Goal: Task Accomplishment & Management: Use online tool/utility

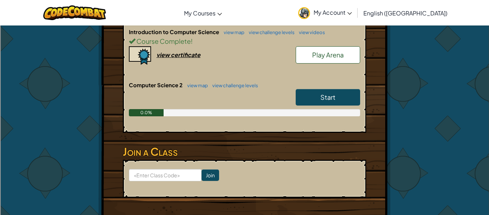
scroll to position [167, 0]
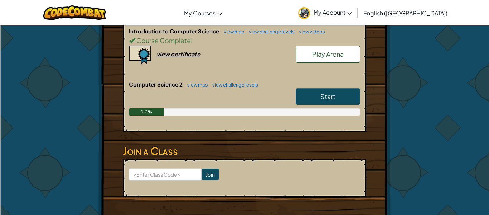
click at [308, 96] on link "Start" at bounding box center [328, 96] width 64 height 16
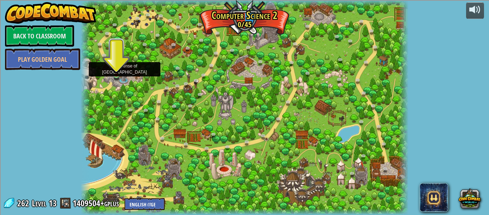
click at [119, 70] on img at bounding box center [117, 66] width 8 height 17
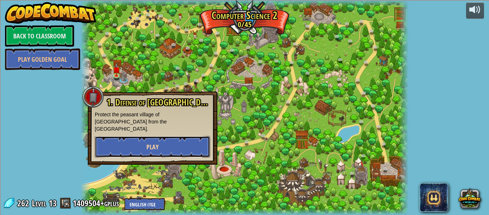
click at [112, 136] on button "Play" at bounding box center [152, 146] width 115 height 21
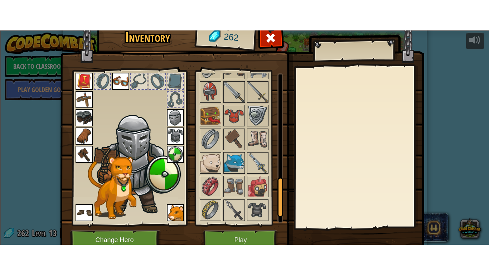
scroll to position [442, 0]
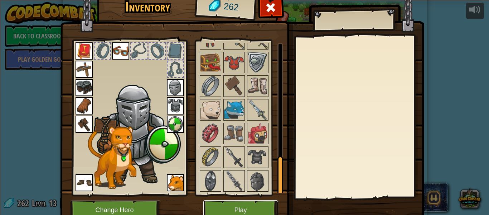
click at [247, 203] on button "Play" at bounding box center [241, 210] width 75 height 20
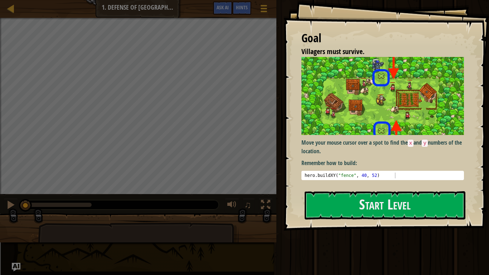
click at [247, 214] on div "Map Computer Science 2 1. Defense of Plainswood Game Menu Done Hints Ask AI 1 ה…" at bounding box center [244, 137] width 489 height 275
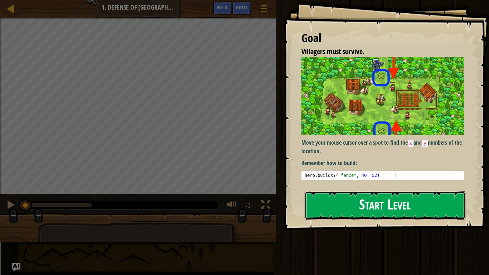
click at [401, 214] on button "Start Level" at bounding box center [385, 205] width 161 height 28
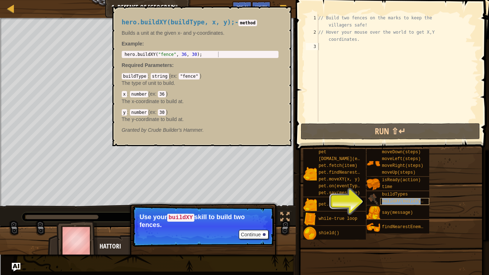
click at [395, 202] on span "buildXY(buildType, x, y)" at bounding box center [413, 201] width 62 height 5
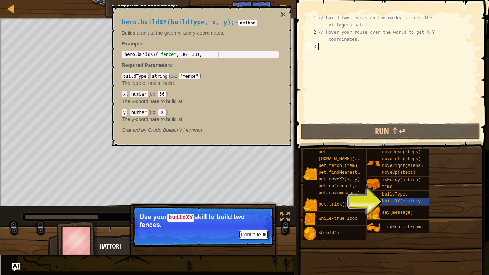
click at [260, 214] on button "Continue" at bounding box center [254, 234] width 30 height 9
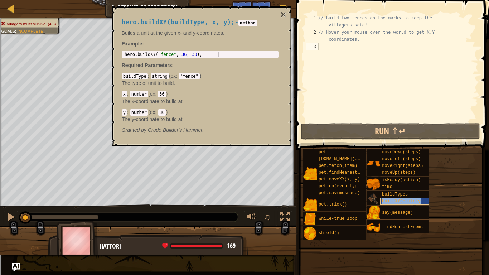
click at [424, 202] on span "buildXY(buildType, x, y)" at bounding box center [413, 201] width 62 height 5
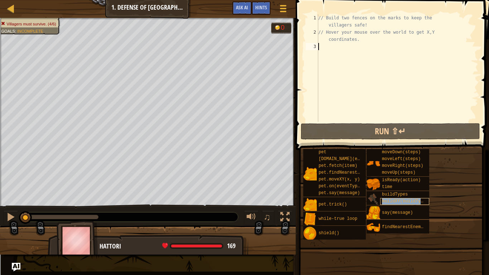
click at [424, 202] on span "buildXY(buildType, x, y)" at bounding box center [413, 201] width 62 height 5
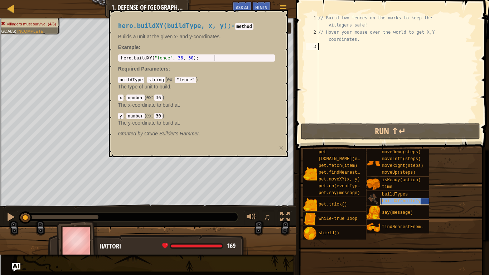
click at [424, 202] on span "buildXY(buildType, x, y)" at bounding box center [413, 201] width 62 height 5
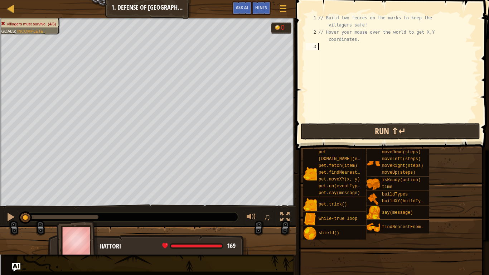
type textarea "x"
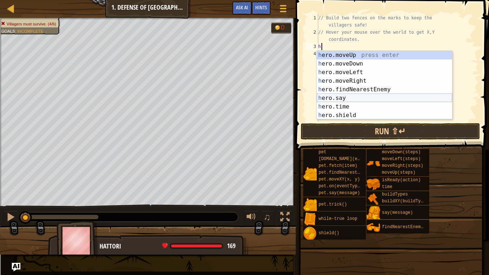
scroll to position [60, 0]
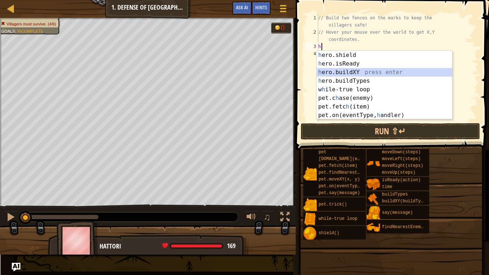
click at [385, 73] on div "h ero.shield press enter h ero.isReady press enter h ero.buildXY press enter h …" at bounding box center [384, 94] width 135 height 86
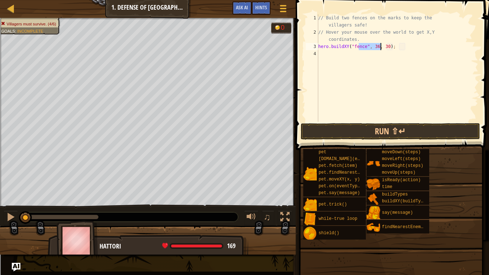
click at [369, 45] on div "// Build two fences on the marks to keep the villagers safe! // Hover your mous…" at bounding box center [398, 67] width 162 height 107
click at [413, 43] on div "// Build two fences on the marks to keep the villagers safe! // Hover your mous…" at bounding box center [398, 78] width 162 height 129
click at [390, 46] on div "// Build two fences on the marks to keep the villagers safe! // Hover your mous…" at bounding box center [398, 78] width 162 height 129
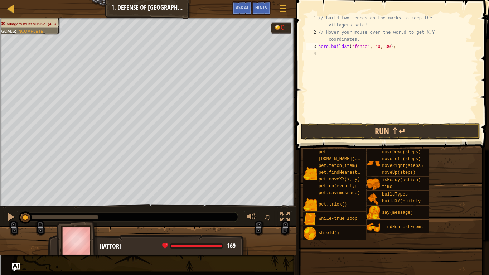
click at [407, 50] on div "// Build two fences on the marks to keep the villagers safe! // Hover your mous…" at bounding box center [398, 78] width 162 height 129
type textarea "hero.buildXY("fence", 40, 52);"
click at [348, 129] on button "Run ⇧↵" at bounding box center [391, 131] width 180 height 16
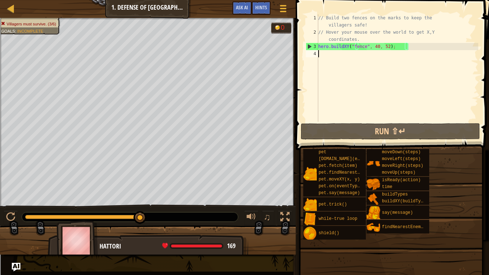
click at [324, 54] on div "// Build two fences on the marks to keep the villagers safe! // Hover your mous…" at bounding box center [398, 78] width 162 height 129
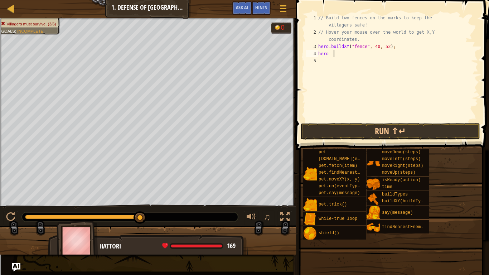
scroll to position [3, 1]
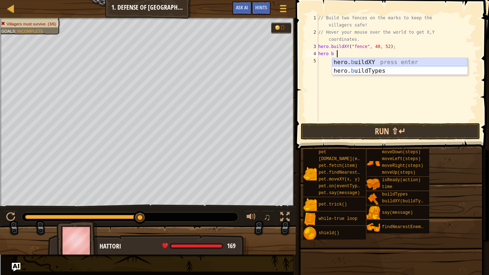
click at [347, 61] on div "hero. b uildXY press enter hero. b uildTypes press enter" at bounding box center [399, 75] width 135 height 34
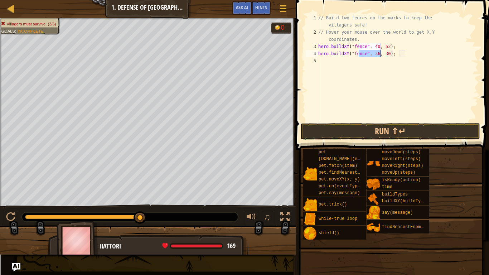
click at [392, 53] on div "// Build two fences on the marks to keep the villagers safe! // Hover your mous…" at bounding box center [398, 78] width 162 height 129
click at [412, 53] on div "// Build two fences on the marks to keep the villagers safe! // Hover your mous…" at bounding box center [398, 78] width 162 height 129
type textarea "hero.buildXY("fence", 40, 20);"
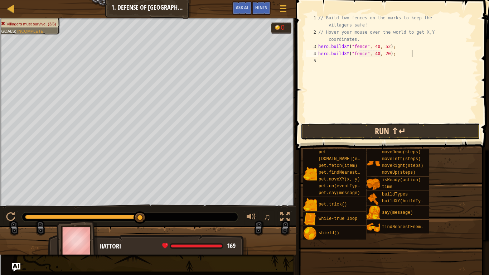
click at [411, 132] on button "Run ⇧↵" at bounding box center [391, 131] width 180 height 16
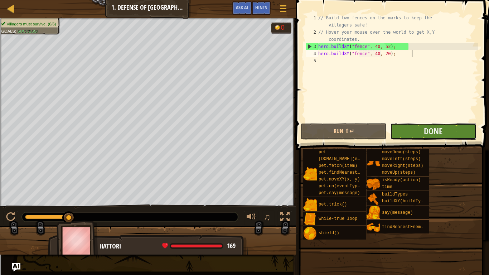
click at [414, 130] on button "Done" at bounding box center [434, 131] width 86 height 16
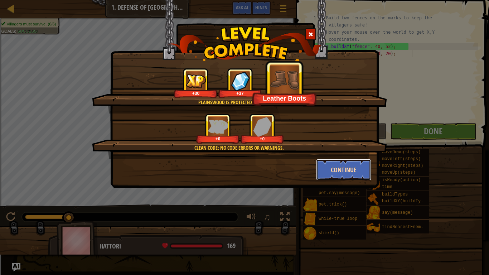
click at [353, 165] on button "Continue" at bounding box center [344, 169] width 56 height 21
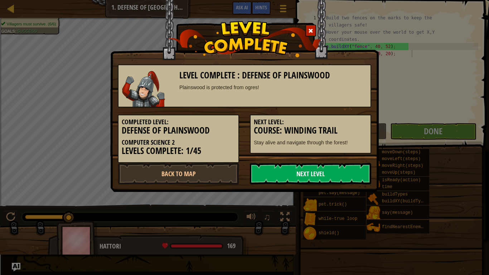
click at [349, 169] on link "Next Level" at bounding box center [310, 173] width 121 height 21
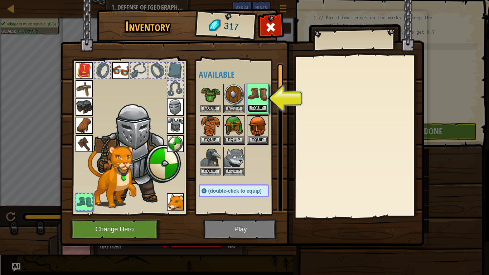
click at [253, 107] on button "Equip" at bounding box center [258, 109] width 20 height 8
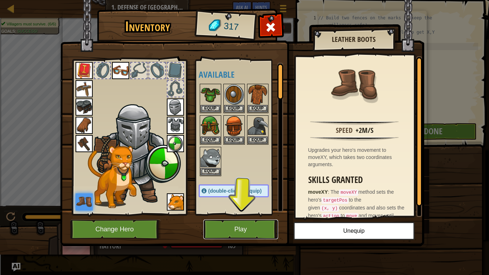
click at [239, 214] on button "Play" at bounding box center [241, 230] width 75 height 20
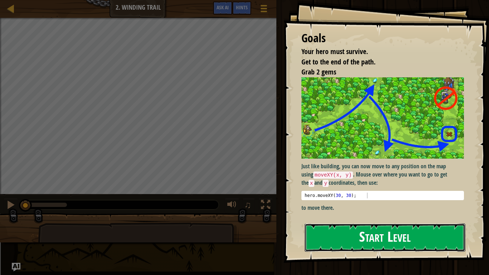
click at [397, 214] on button "Start Level" at bounding box center [385, 238] width 161 height 28
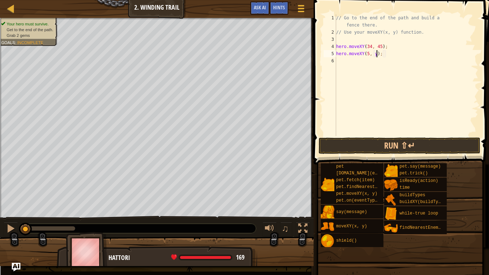
scroll to position [3, 3]
click at [386, 53] on div "// Go to the end of the path and build a fence there. // Use your moveXY(x, y) …" at bounding box center [407, 85] width 144 height 143
click at [393, 53] on div "// Go to the end of the path and build a fence there. // Use your moveXY(x, y) …" at bounding box center [407, 85] width 144 height 143
type textarea "hero.moveXY(50, 20);"
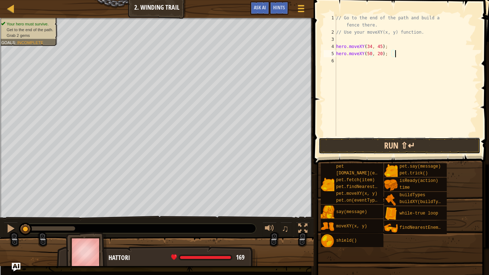
click at [378, 149] on button "Run ⇧↵" at bounding box center [400, 146] width 162 height 16
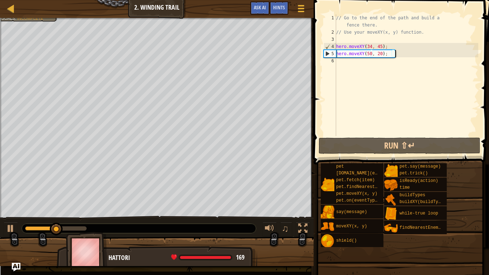
click at [367, 63] on div "// Go to the end of the path and build a fence there. // Use your moveXY(x, y) …" at bounding box center [407, 85] width 144 height 143
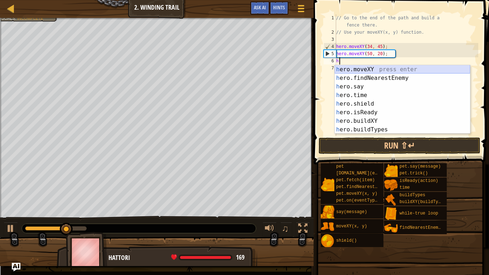
click at [357, 71] on div "h ero.moveXY press enter h ero.findNearestEnemy press enter h ero.say press ent…" at bounding box center [402, 108] width 135 height 86
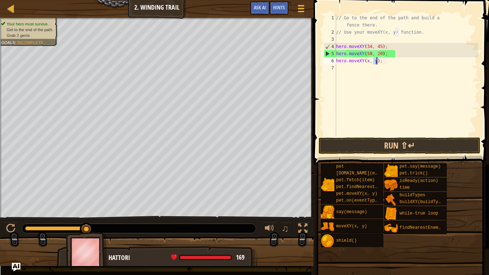
scroll to position [3, 3]
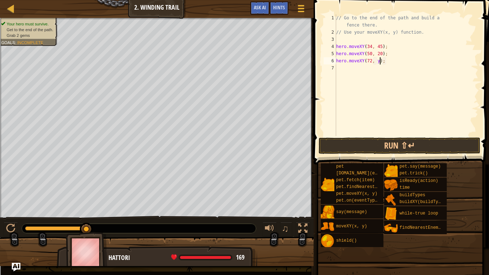
click at [387, 61] on div "// Go to the end of the path and build a fence there. // Use your moveXY(x, y) …" at bounding box center [407, 85] width 144 height 143
click at [384, 61] on div "// Go to the end of the path and build a fence there. // Use your moveXY(x, y) …" at bounding box center [407, 85] width 144 height 143
click at [344, 147] on button "Run ⇧↵" at bounding box center [400, 146] width 162 height 16
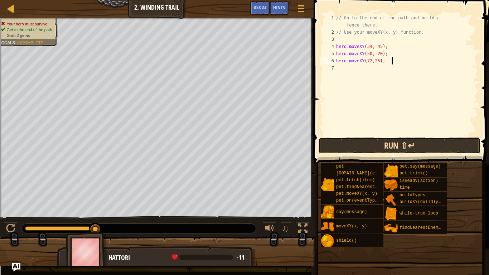
click at [389, 148] on button "Run ⇧↵" at bounding box center [400, 146] width 162 height 16
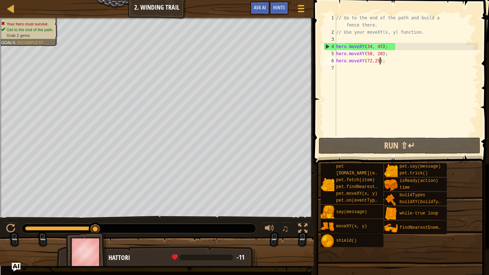
scroll to position [3, 3]
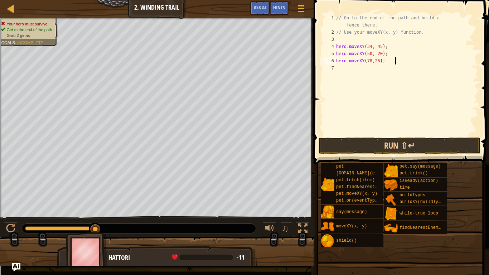
click at [397, 61] on div "// Go to the end of the path and build a fence there. // Use your moveXY(x, y) …" at bounding box center [407, 85] width 144 height 143
click at [358, 143] on button "Run ⇧↵" at bounding box center [400, 146] width 162 height 16
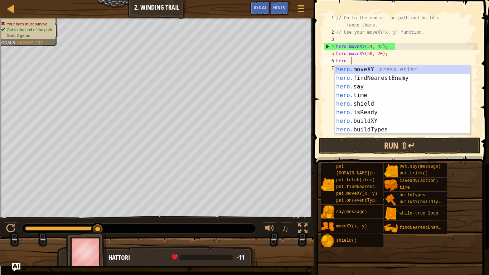
scroll to position [3, 0]
type textarea "h"
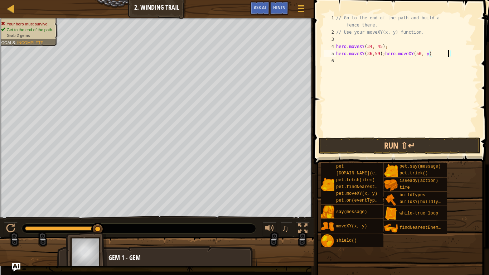
scroll to position [3, 6]
type textarea "hero.moveXY(36,59);hero.moveXY(50, 20)"
click at [347, 63] on div "// Go to the end of the path and build a fence there. // Use your moveXY(x, y) …" at bounding box center [407, 85] width 144 height 143
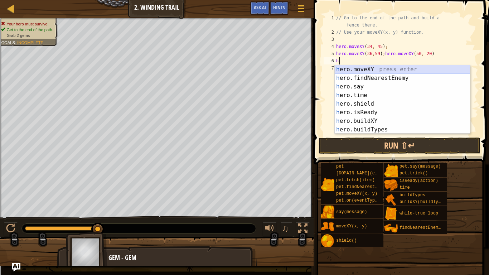
click at [363, 68] on div "h ero.moveXY press enter h ero.findNearestEnemy press enter h ero.say press ent…" at bounding box center [402, 108] width 135 height 86
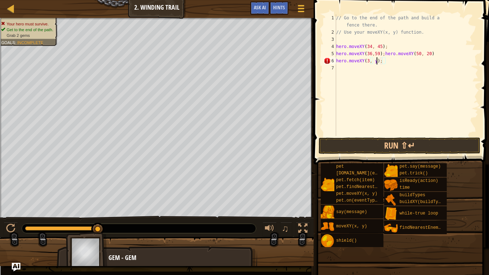
scroll to position [3, 3]
click at [385, 61] on div "// Go to the end of the path and build a fence there. // Use your moveXY(x, y) …" at bounding box center [407, 85] width 144 height 143
type textarea "hero.moveXY(37, 13);"
click at [363, 140] on button "Run ⇧↵" at bounding box center [400, 146] width 162 height 16
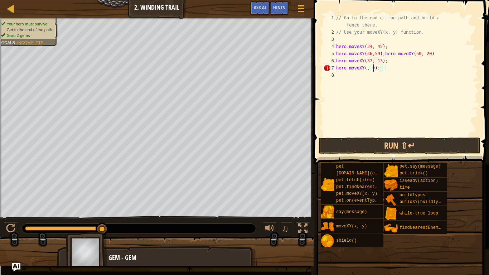
scroll to position [3, 3]
type textarea "hero.moveXY(78, 18);"
click at [350, 144] on button "Run ⇧↵" at bounding box center [400, 146] width 162 height 16
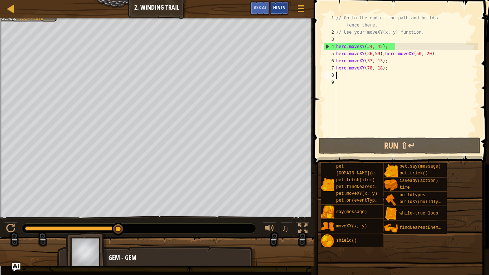
click at [278, 7] on span "Hints" at bounding box center [279, 7] width 12 height 7
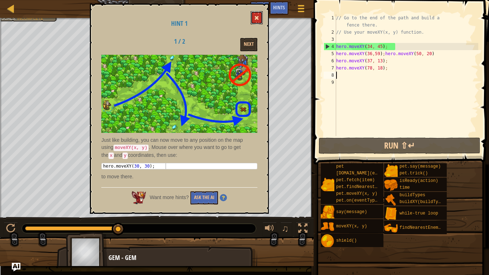
click at [259, 14] on button at bounding box center [257, 17] width 12 height 13
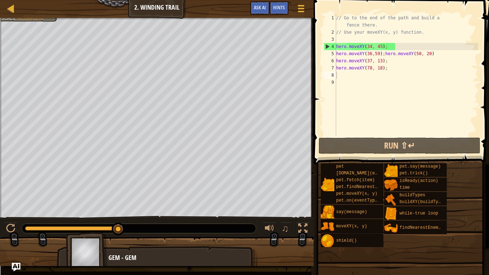
click at [386, 67] on div "// Go to the end of the path and build a fence there. // Use your moveXY(x, y) …" at bounding box center [407, 85] width 144 height 143
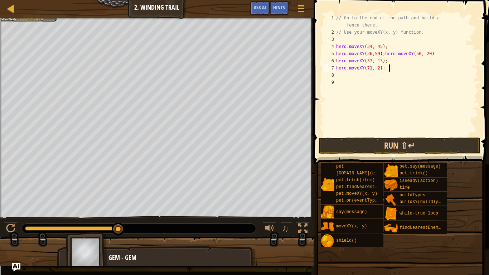
scroll to position [3, 3]
type textarea "hero.moveXY(71, 25);"
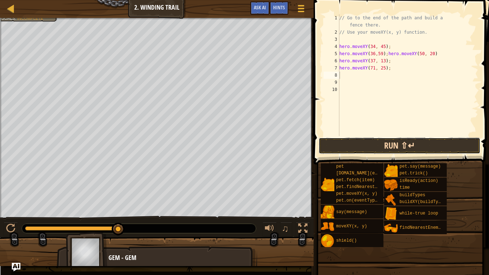
click at [358, 147] on button "Run ⇧↵" at bounding box center [400, 146] width 162 height 16
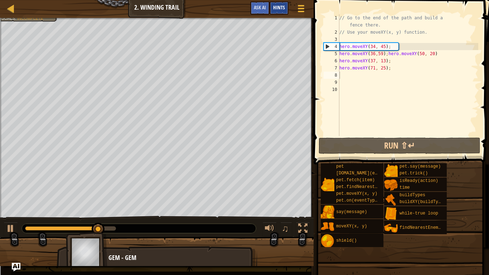
click at [273, 6] on span "Hints" at bounding box center [279, 7] width 12 height 7
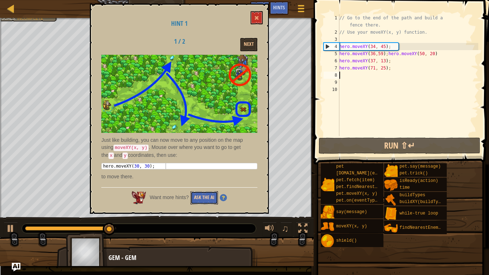
click at [215, 196] on button "Ask the AI" at bounding box center [205, 197] width 28 height 13
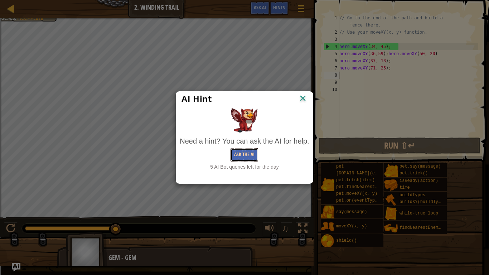
click at [235, 154] on button "Ask the AI" at bounding box center [245, 154] width 28 height 13
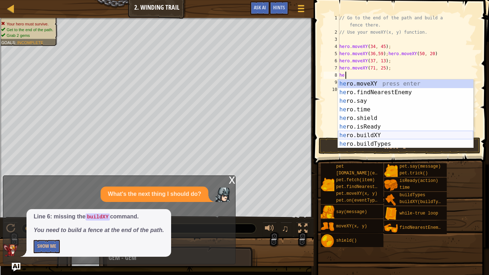
click at [380, 135] on div "he ro.moveXY press enter he ro.findNearestEnemy press enter he ro.say press ent…" at bounding box center [405, 123] width 135 height 86
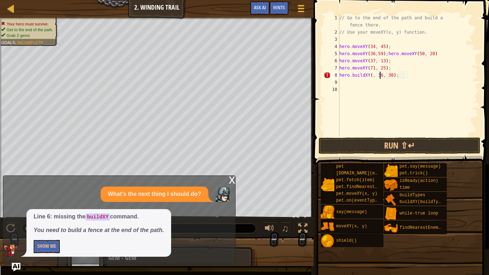
click at [405, 76] on div "// Go to the end of the path and build a fence there. // Use your moveXY(x, y) …" at bounding box center [408, 85] width 141 height 143
click at [361, 144] on button "Run ⇧↵" at bounding box center [400, 146] width 162 height 16
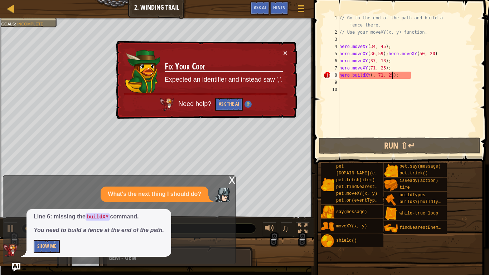
click at [386, 68] on div "// Go to the end of the path and build a fence there. // Use your moveXY(x, y) …" at bounding box center [408, 85] width 141 height 143
click at [421, 67] on div "// Go to the end of the path and build a fence there. // Use your moveXY(x, y) …" at bounding box center [408, 85] width 141 height 143
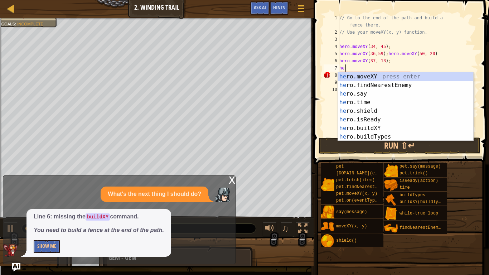
scroll to position [3, 0]
type textarea "h"
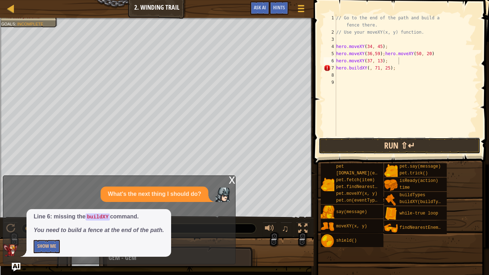
click at [375, 145] on button "Run ⇧↵" at bounding box center [400, 146] width 162 height 16
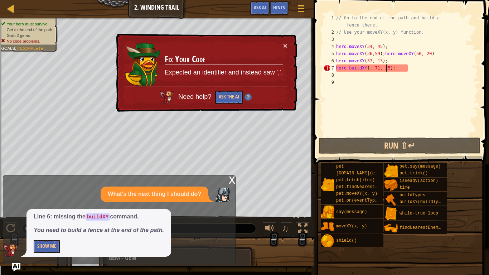
click at [387, 70] on div "// Go to the end of the path and build a fence there. // Use your moveXY(x, y) …" at bounding box center [407, 85] width 144 height 143
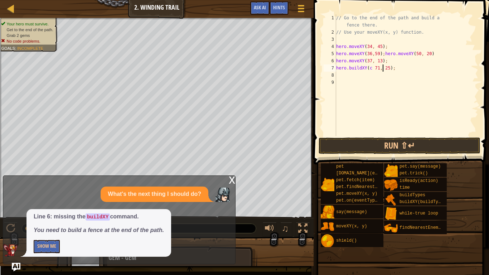
scroll to position [3, 3]
type textarea "hero.buildXY(71, 25);"
click at [353, 144] on button "Run ⇧↵" at bounding box center [400, 146] width 162 height 16
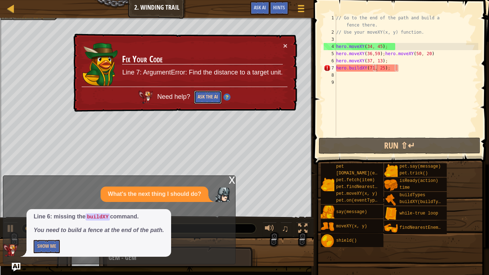
click at [213, 97] on button "Ask the AI" at bounding box center [208, 97] width 28 height 13
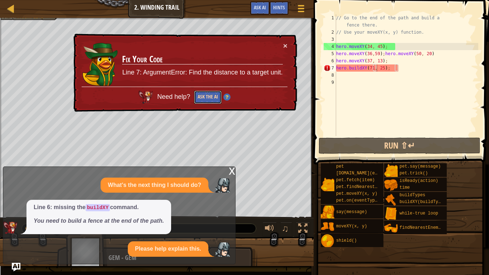
click at [213, 97] on button "Ask the AI" at bounding box center [208, 97] width 28 height 13
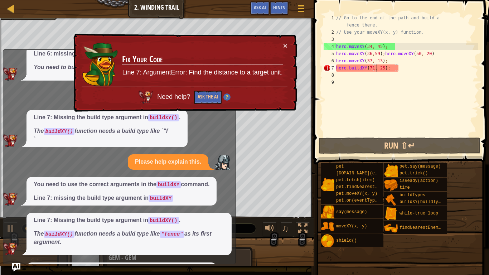
scroll to position [106, 0]
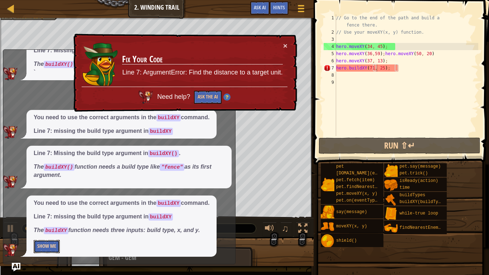
click at [40, 214] on button "Show Me" at bounding box center [47, 246] width 26 height 13
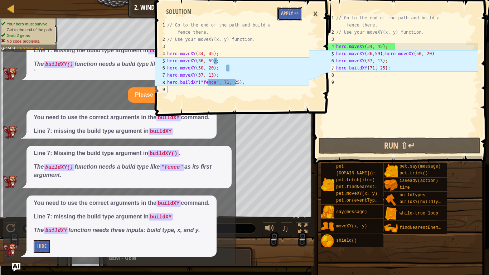
click at [286, 16] on button "Apply =>" at bounding box center [290, 13] width 25 height 13
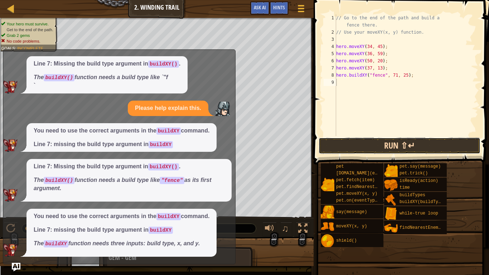
click at [349, 145] on button "Run ⇧↵" at bounding box center [400, 146] width 162 height 16
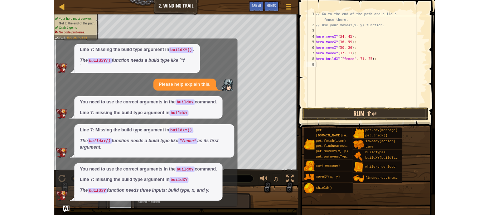
scroll to position [3, 0]
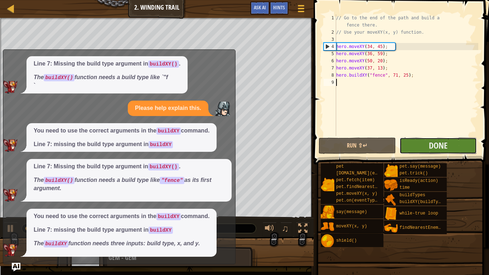
click at [420, 143] on button "Done" at bounding box center [438, 146] width 77 height 16
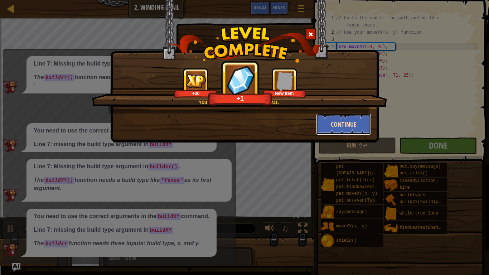
click at [362, 127] on button "Continue" at bounding box center [344, 124] width 56 height 21
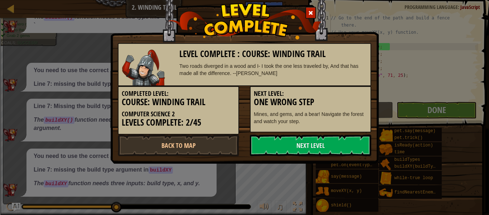
click at [454, 128] on div "Level Complete : Course: Winding Trail Two roads diverged in a wood and I- I to…" at bounding box center [244, 107] width 489 height 215
click at [326, 148] on link "Next Level" at bounding box center [310, 144] width 121 height 21
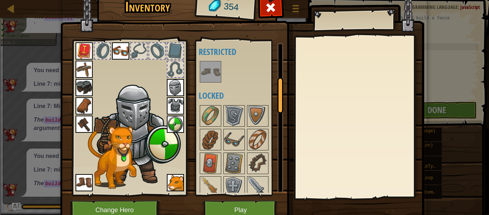
scroll to position [154, 0]
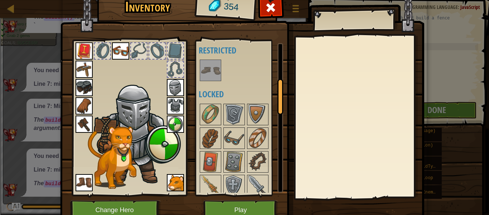
click at [208, 67] on img at bounding box center [211, 70] width 20 height 20
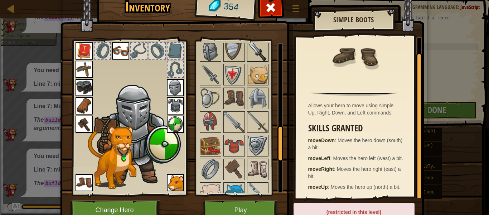
scroll to position [358, 0]
click at [263, 80] on img at bounding box center [258, 75] width 20 height 20
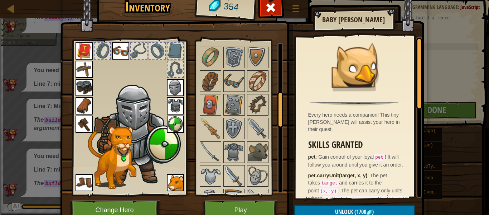
scroll to position [210, 0]
click at [228, 131] on img at bounding box center [234, 129] width 20 height 20
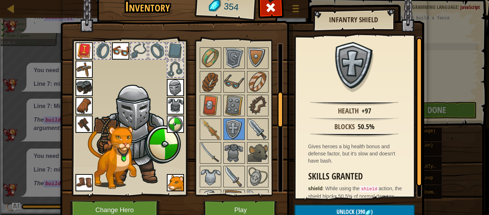
click at [263, 126] on img at bounding box center [258, 129] width 20 height 20
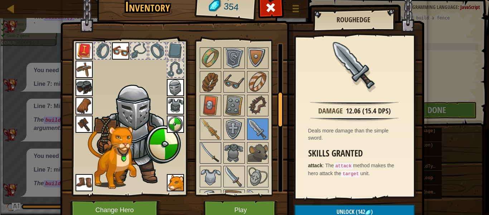
click at [214, 151] on img at bounding box center [211, 153] width 20 height 20
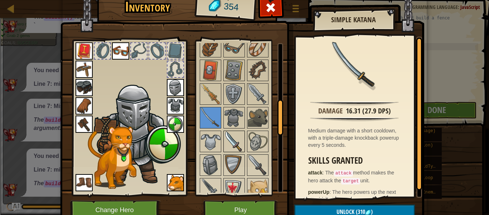
scroll to position [245, 0]
click at [235, 144] on img at bounding box center [234, 141] width 20 height 20
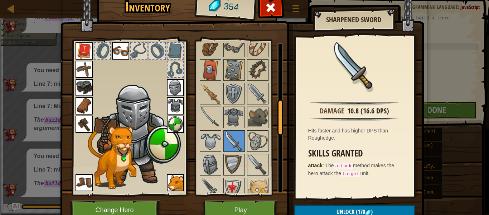
click at [77, 71] on img at bounding box center [84, 69] width 17 height 17
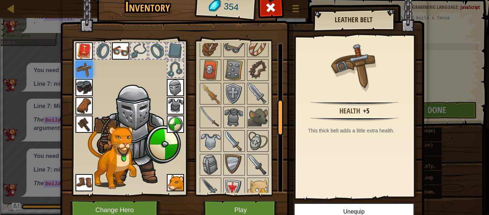
scroll to position [0, 0]
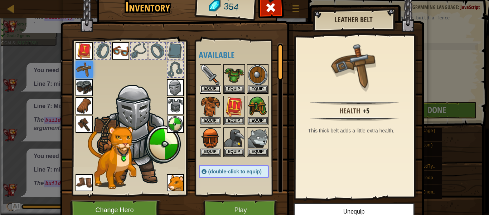
click at [209, 87] on button "Equip" at bounding box center [211, 89] width 20 height 8
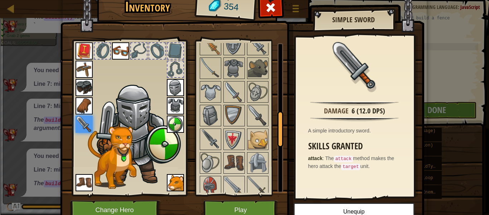
scroll to position [297, 0]
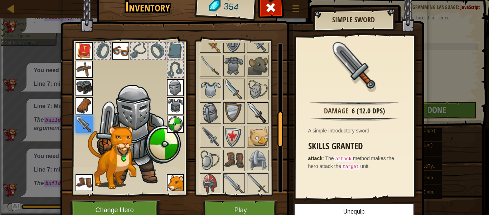
click at [255, 114] on img at bounding box center [258, 113] width 20 height 20
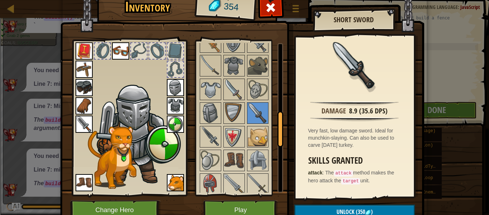
click at [83, 124] on img at bounding box center [84, 123] width 17 height 17
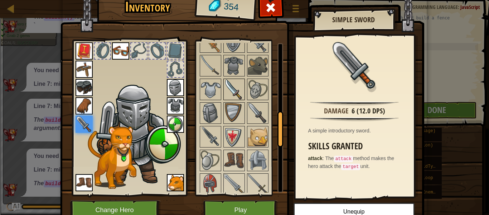
click at [235, 87] on img at bounding box center [234, 89] width 20 height 20
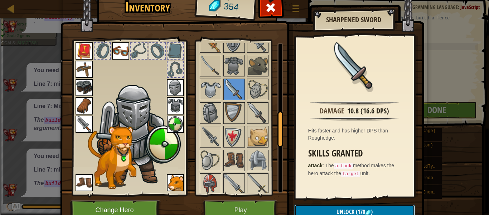
click at [324, 206] on button "Unlock (170 )" at bounding box center [355, 211] width 121 height 15
click at [324, 206] on button "Confirm" at bounding box center [355, 211] width 121 height 15
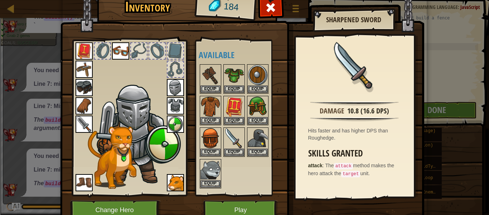
click at [81, 122] on img at bounding box center [84, 123] width 17 height 17
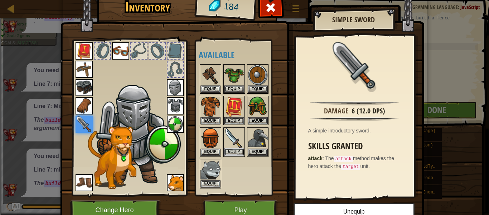
click at [235, 151] on button "Equip" at bounding box center [234, 152] width 20 height 8
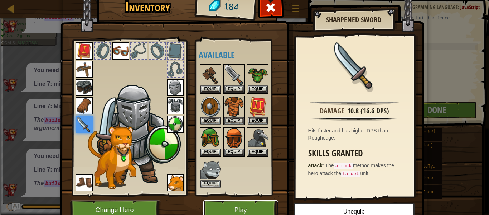
click at [218, 205] on button "Play" at bounding box center [241, 210] width 75 height 20
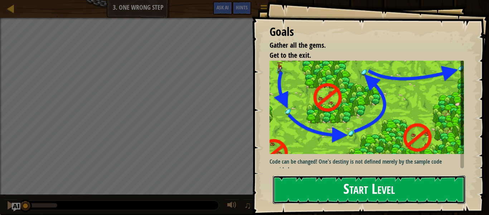
click at [325, 189] on button "Start Level" at bounding box center [369, 189] width 193 height 28
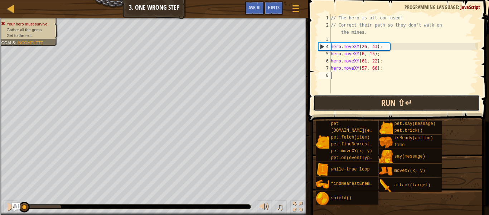
click at [374, 97] on button "Run ⇧↵" at bounding box center [397, 103] width 167 height 16
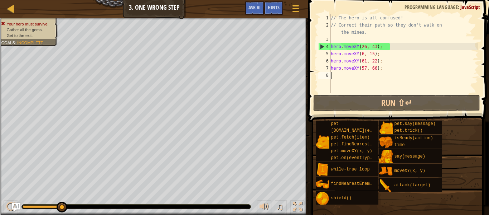
click at [383, 46] on div "// The hero is all confused! // Correct their path so they don't walk on the mi…" at bounding box center [404, 60] width 149 height 93
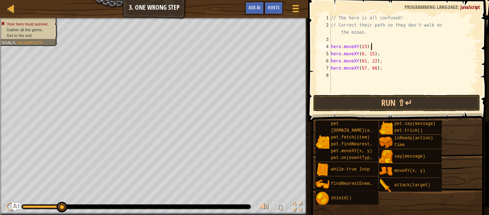
click at [399, 48] on div "// The hero is all confused! // Correct their path so they don't walk on the mi…" at bounding box center [404, 60] width 149 height 93
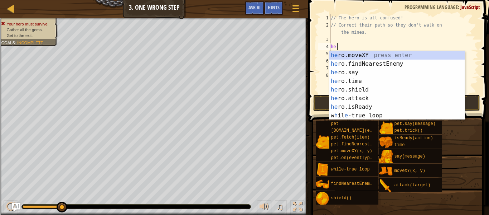
type textarea "h"
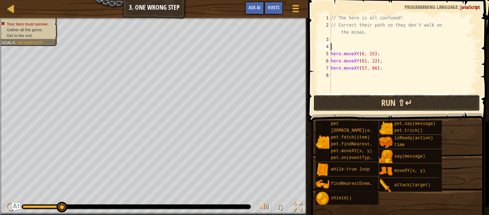
click at [391, 101] on button "Run ⇧↵" at bounding box center [397, 103] width 167 height 16
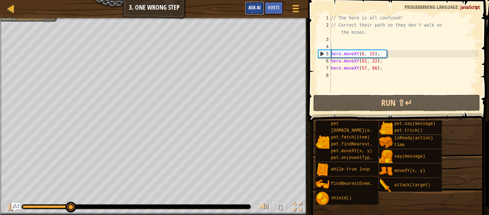
click at [258, 9] on span "Ask AI" at bounding box center [255, 7] width 12 height 7
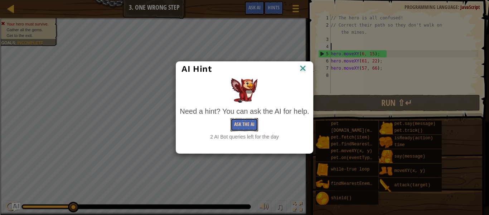
click at [236, 124] on button "Ask the AI" at bounding box center [245, 124] width 28 height 13
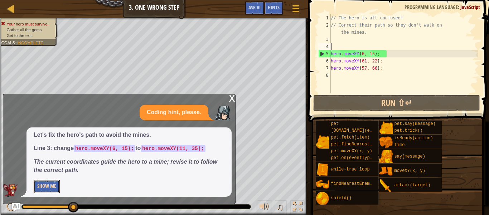
click at [44, 185] on button "Show Me" at bounding box center [47, 186] width 26 height 13
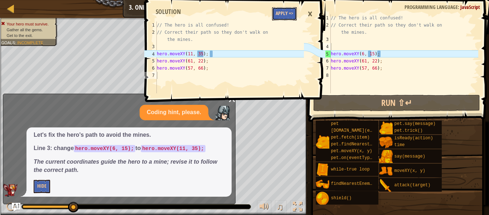
click at [282, 13] on button "Apply =>" at bounding box center [284, 13] width 25 height 13
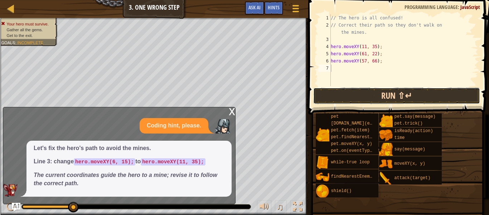
click at [331, 94] on button "Run ⇧↵" at bounding box center [397, 95] width 167 height 16
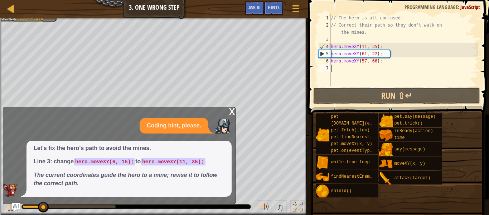
click at [231, 107] on div "x" at bounding box center [232, 110] width 6 height 7
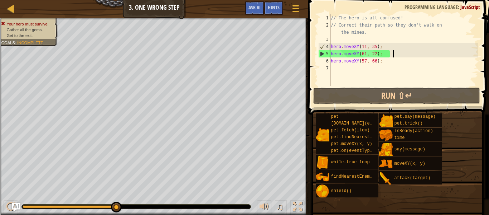
click at [406, 53] on div "// The hero is all confused! // Correct their path so they don't walk on the mi…" at bounding box center [404, 57] width 149 height 86
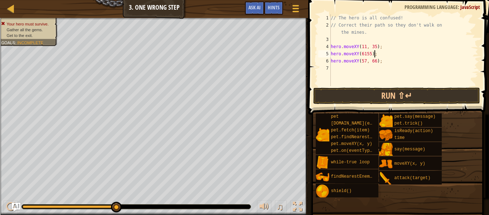
scroll to position [3, 3]
click at [329, 94] on button "Run ⇧↵" at bounding box center [397, 95] width 167 height 16
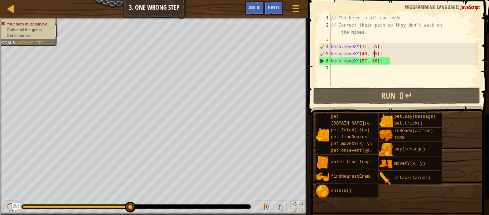
click at [383, 48] on div "// The hero is all confused! // Correct their path so they don't walk on the mi…" at bounding box center [404, 57] width 149 height 86
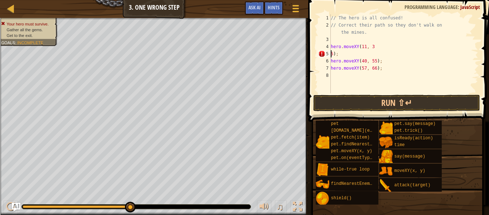
type textarea "hero.moveXY(11, 35);"
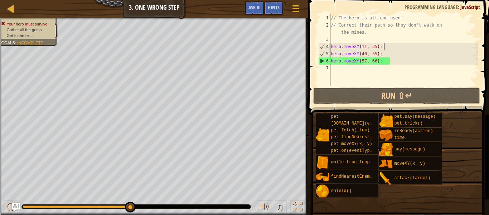
click at [416, 49] on div "// The hero is all confused! // Correct their path so they don't walk on the mi…" at bounding box center [404, 57] width 149 height 86
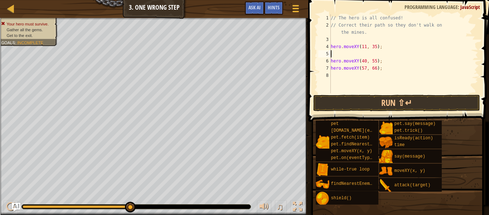
type textarea "j"
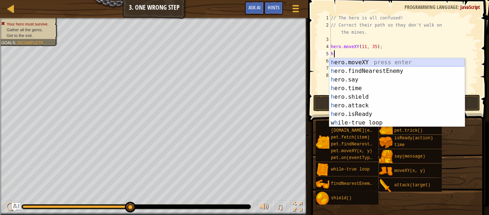
click at [380, 62] on div "h ero.moveXY press enter h ero.findNearestEnemy press enter h ero.say press ent…" at bounding box center [397, 101] width 135 height 86
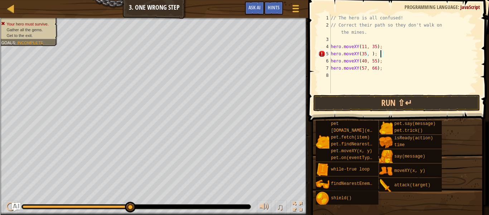
scroll to position [3, 3]
click at [356, 98] on button "Run ⇧↵" at bounding box center [397, 103] width 167 height 16
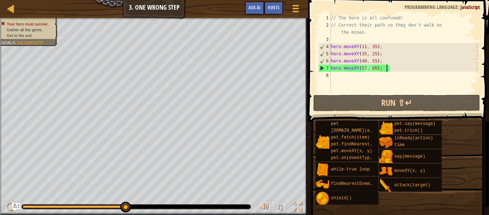
click at [387, 68] on div "// The hero is all confused! // Correct their path so they don't walk on the mi…" at bounding box center [404, 60] width 149 height 93
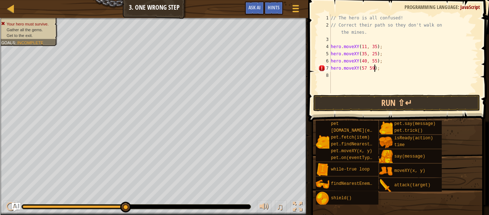
scroll to position [3, 3]
type textarea "hero.moveXY(77, 59);"
click at [398, 97] on button "Run ⇧↵" at bounding box center [397, 103] width 167 height 16
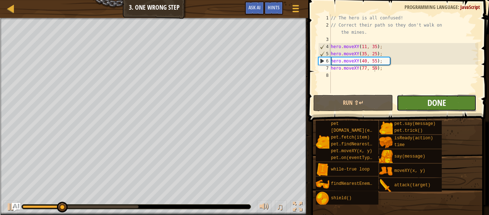
click at [441, 102] on span "Done" at bounding box center [437, 102] width 19 height 11
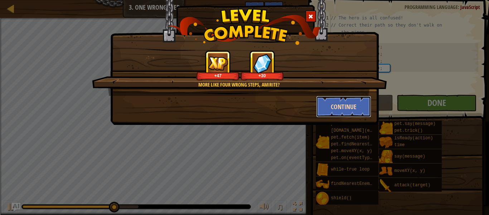
click at [325, 102] on button "Continue" at bounding box center [344, 106] width 56 height 21
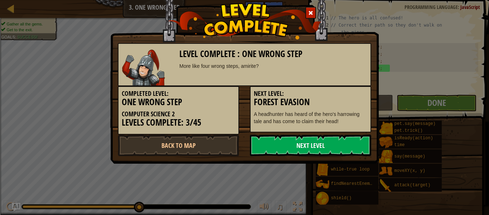
click at [347, 142] on link "Next Level" at bounding box center [310, 144] width 121 height 21
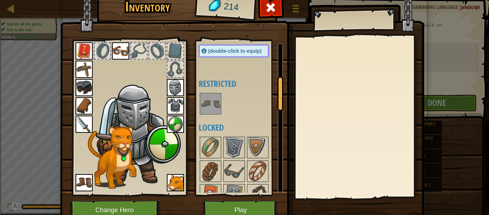
scroll to position [162, 0]
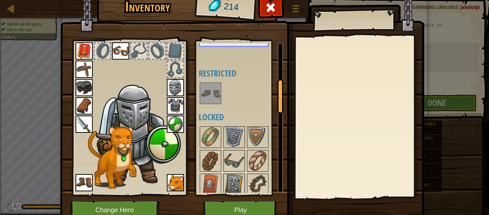
click at [238, 188] on img at bounding box center [234, 184] width 20 height 20
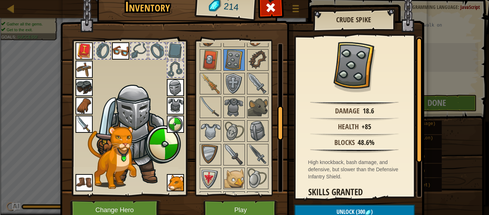
scroll to position [287, 0]
click at [264, 207] on button "Play" at bounding box center [241, 210] width 75 height 20
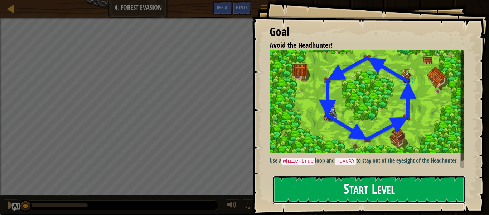
click at [298, 188] on button "Start Level" at bounding box center [369, 189] width 193 height 28
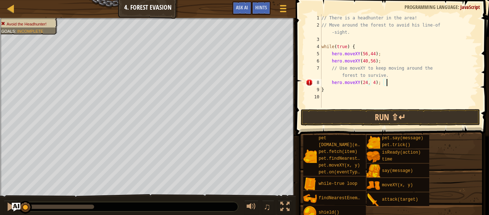
scroll to position [3, 4]
type textarea "hero.moveXY(24, 44);"
type textarea "hero.moveXY(24, 24);"
type textarea "hero.moveXY(40, 12);"
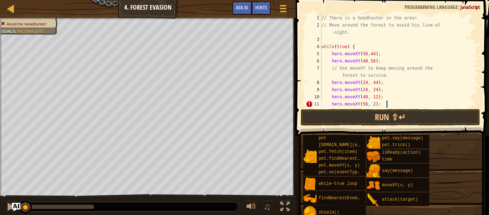
scroll to position [3, 4]
type textarea "hero.moveXY(56, 24);"
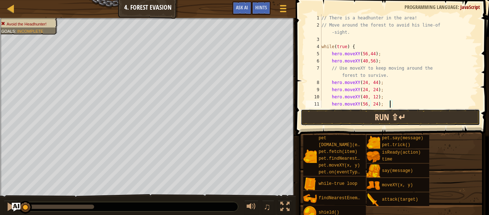
click at [344, 118] on button "Run ⇧↵" at bounding box center [391, 117] width 180 height 16
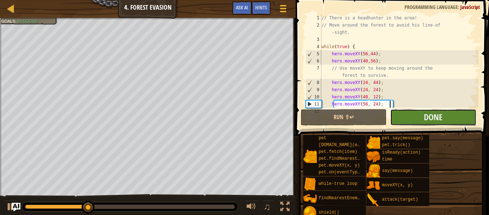
click at [446, 119] on button "Done" at bounding box center [434, 117] width 86 height 16
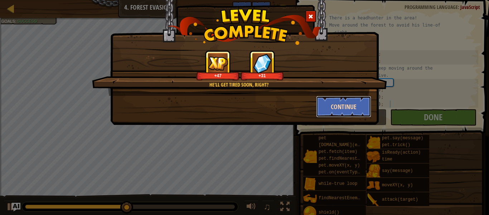
click at [355, 108] on button "Continue" at bounding box center [344, 106] width 56 height 21
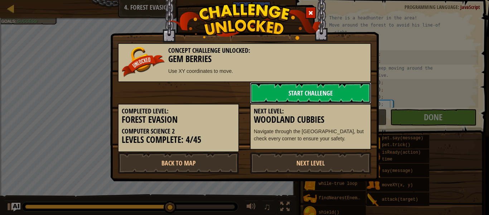
click at [263, 92] on link "Start Challenge" at bounding box center [310, 92] width 121 height 21
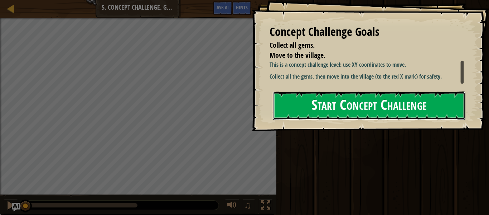
click at [312, 107] on button "Start Concept Challenge" at bounding box center [369, 105] width 193 height 28
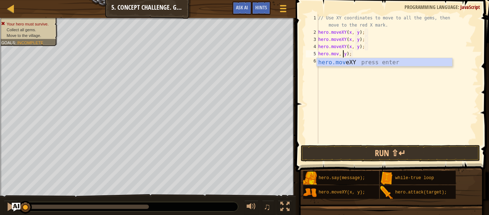
scroll to position [3, 1]
click at [420, 53] on div "// Use XY coordinates to move to all the gems, then move to the red X mark. her…" at bounding box center [398, 89] width 162 height 150
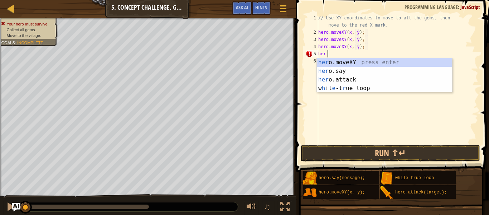
scroll to position [3, 0]
type textarea "h"
click at [390, 78] on div "h ero.moveXY press enter h ero.say press enter h ero.attack press enter w h ile…" at bounding box center [384, 84] width 135 height 52
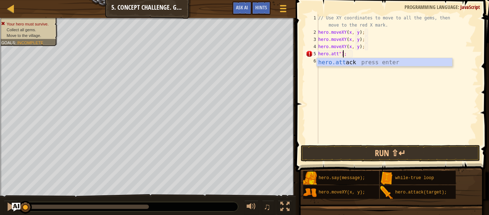
click at [407, 53] on div "// Use XY coordinates to move to all the gems, then move to the red X mark. her…" at bounding box center [398, 89] width 162 height 150
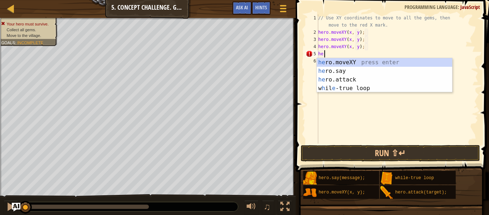
type textarea "h"
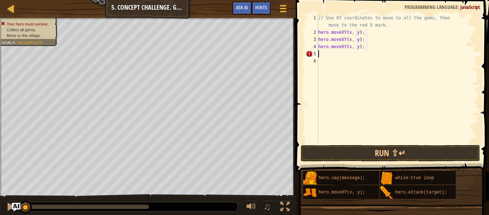
type textarea "hero.moveXY(x, y);"
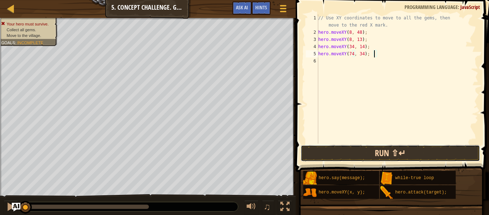
click at [321, 153] on button "Run ⇧↵" at bounding box center [391, 153] width 180 height 16
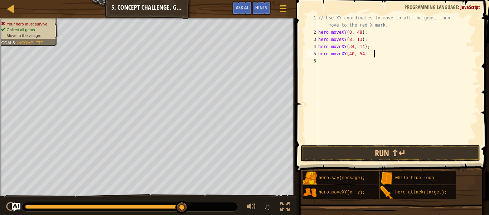
type textarea "hero.moveXY(40, 54);"
type textarea "hero.moveXY(50, 34);"
type textarea "hero.moveXY(74, 34);"
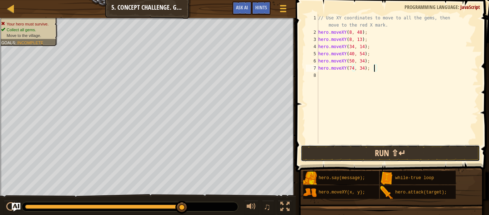
click at [420, 149] on button "Run ⇧↵" at bounding box center [391, 153] width 180 height 16
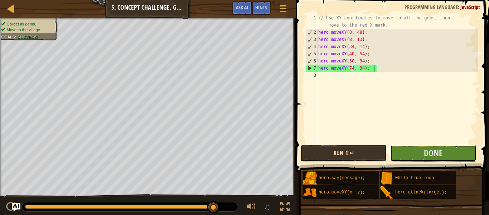
click at [420, 149] on button "Done" at bounding box center [434, 153] width 86 height 16
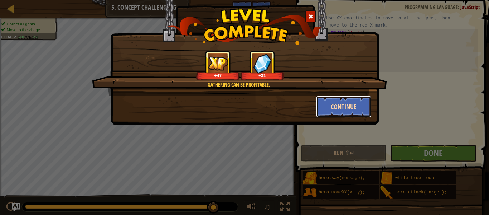
click at [355, 103] on button "Continue" at bounding box center [344, 106] width 56 height 21
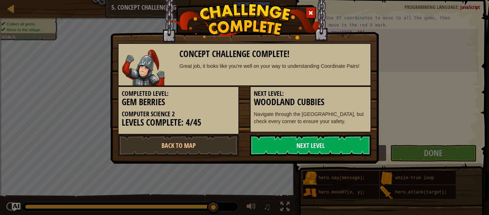
click at [320, 142] on link "Next Level" at bounding box center [310, 144] width 121 height 21
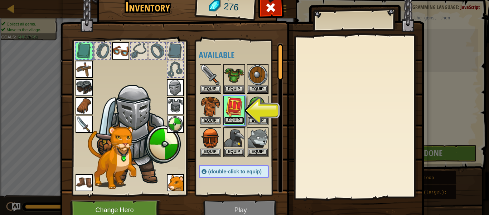
click at [228, 123] on button "Equip" at bounding box center [234, 120] width 20 height 8
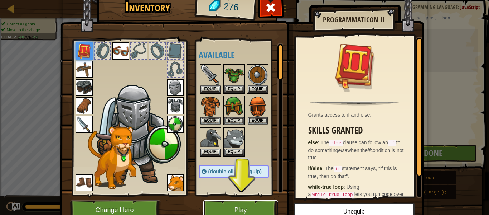
click at [237, 206] on button "Play" at bounding box center [241, 210] width 75 height 20
